Goal: Navigation & Orientation: Find specific page/section

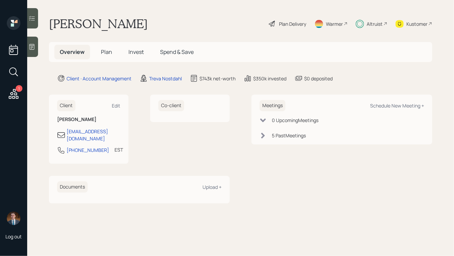
click at [366, 21] on div "Altruist" at bounding box center [374, 23] width 16 height 7
